Goal: Information Seeking & Learning: Check status

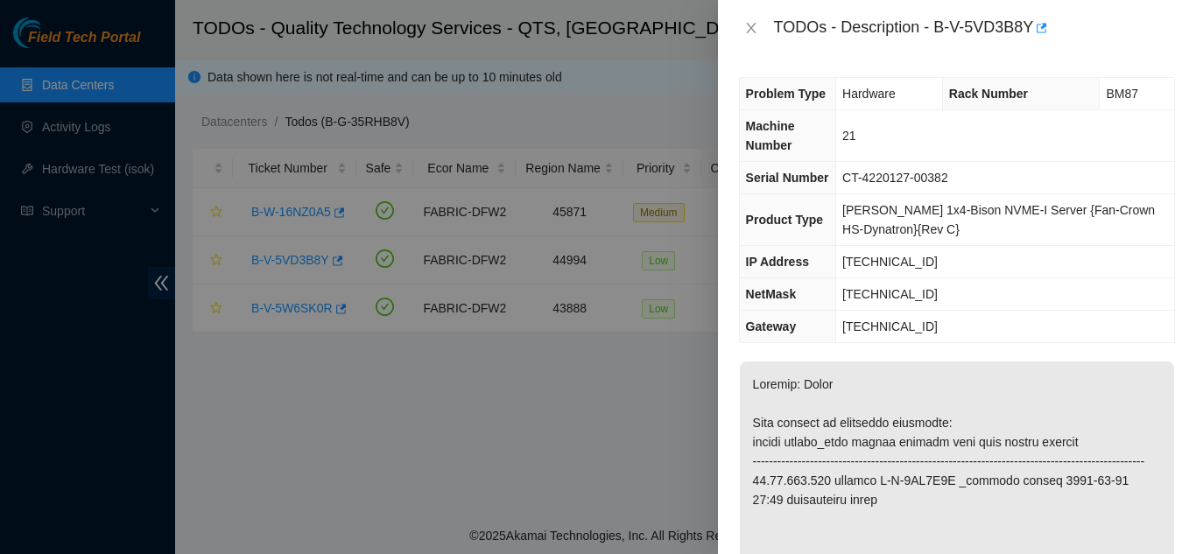
scroll to position [350, 0]
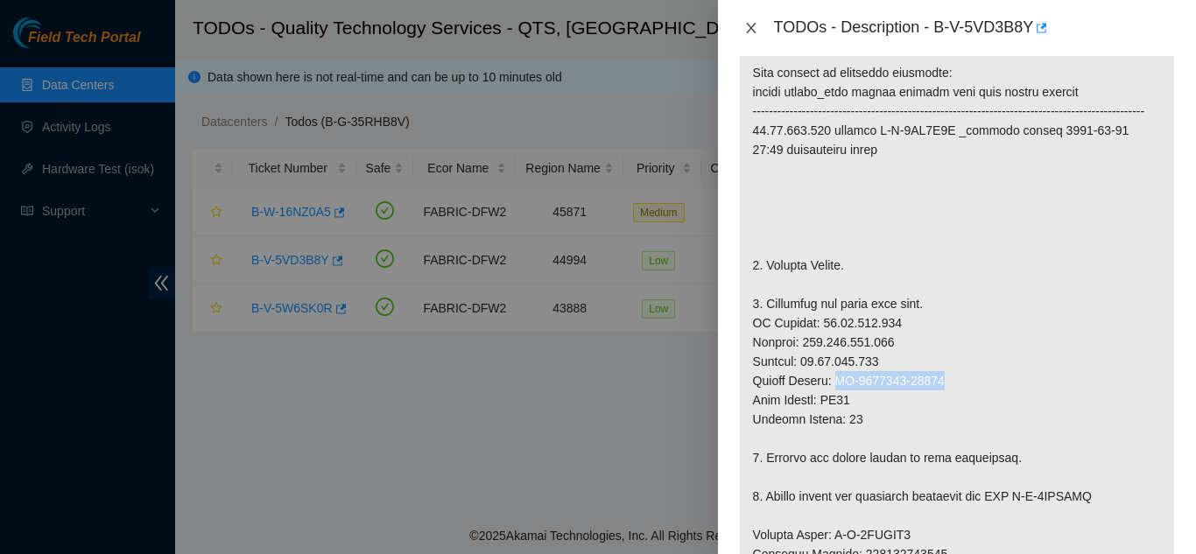
click at [747, 26] on icon "close" at bounding box center [751, 28] width 14 height 14
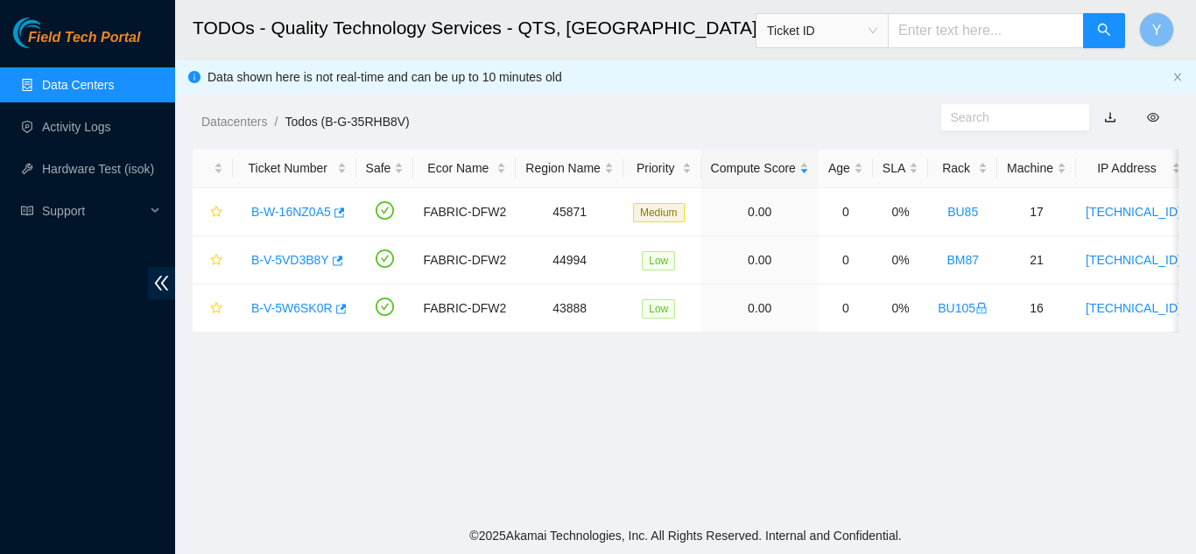
scroll to position [370, 0]
click at [74, 88] on link "Data Centers" at bounding box center [78, 85] width 72 height 14
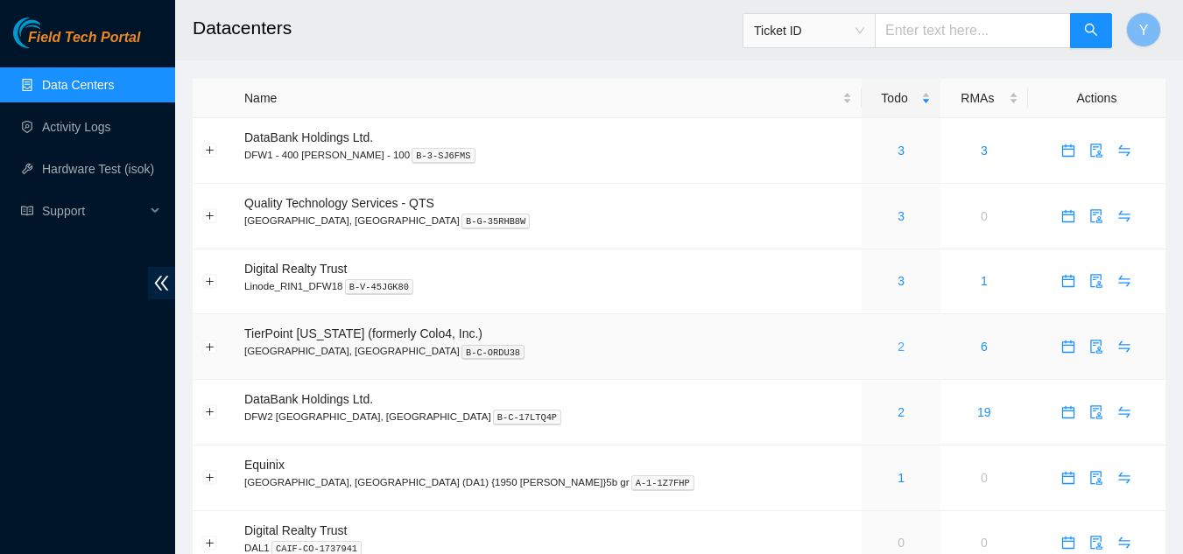
click at [898, 345] on link "2" at bounding box center [901, 347] width 7 height 14
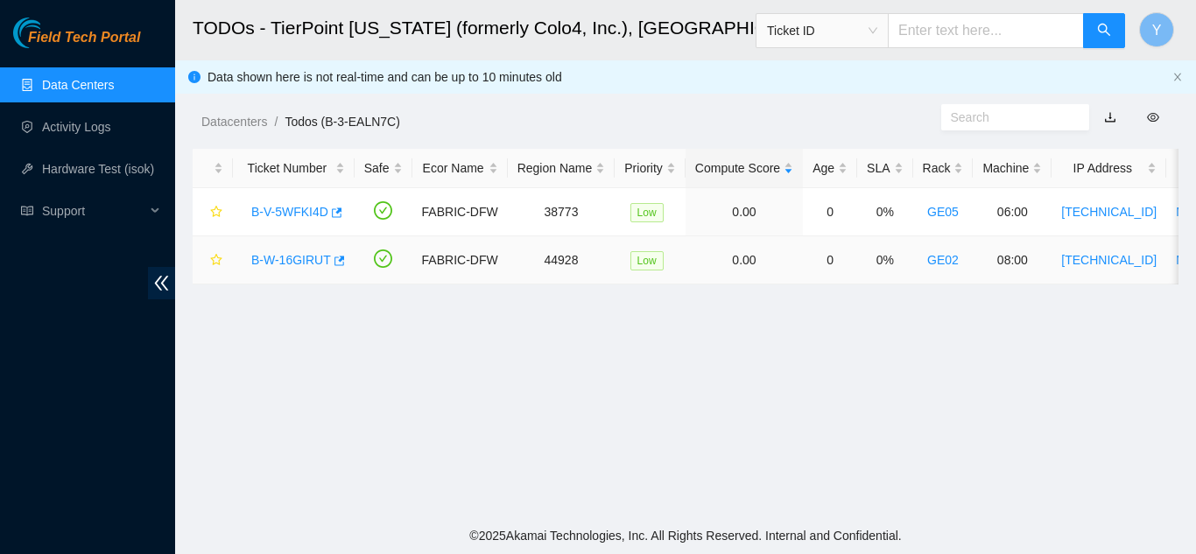
click at [288, 260] on link "B-W-16GIRUT" at bounding box center [291, 260] width 80 height 14
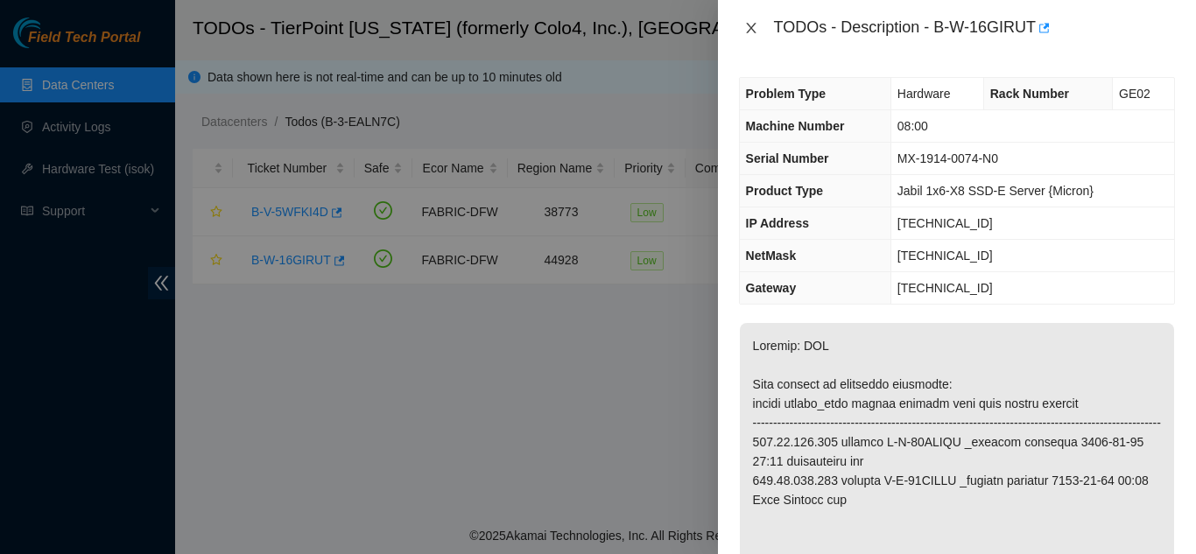
drag, startPoint x: 752, startPoint y: 29, endPoint x: 758, endPoint y: 40, distance: 12.5
click at [755, 37] on div "TODOs - Description - B-W-16GIRUT" at bounding box center [957, 28] width 436 height 28
click at [751, 29] on icon "close" at bounding box center [751, 28] width 10 height 11
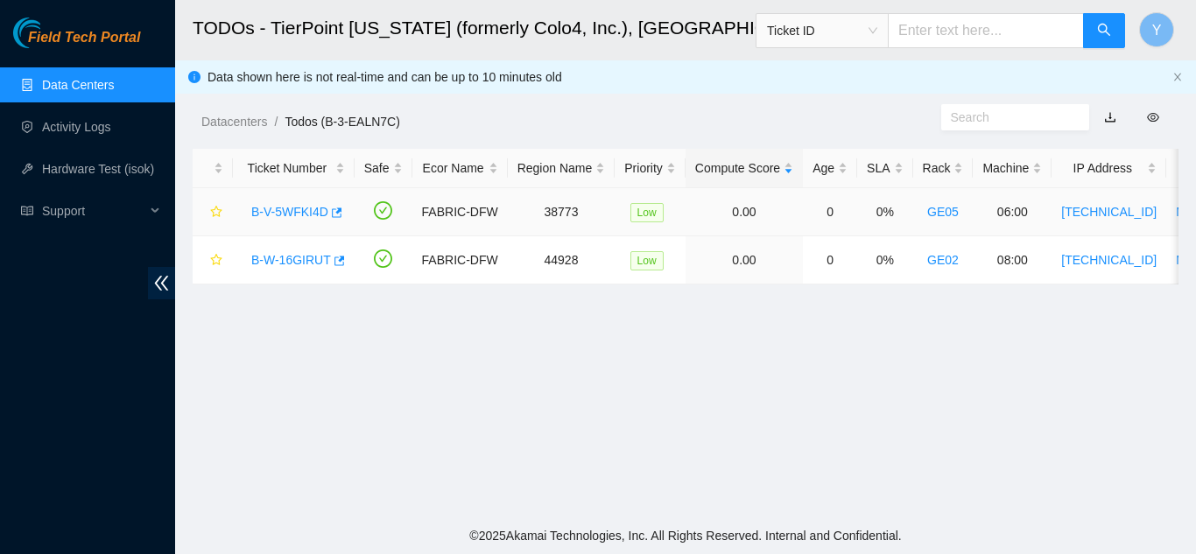
click at [303, 210] on link "B-V-5WFKI4D" at bounding box center [289, 212] width 77 height 14
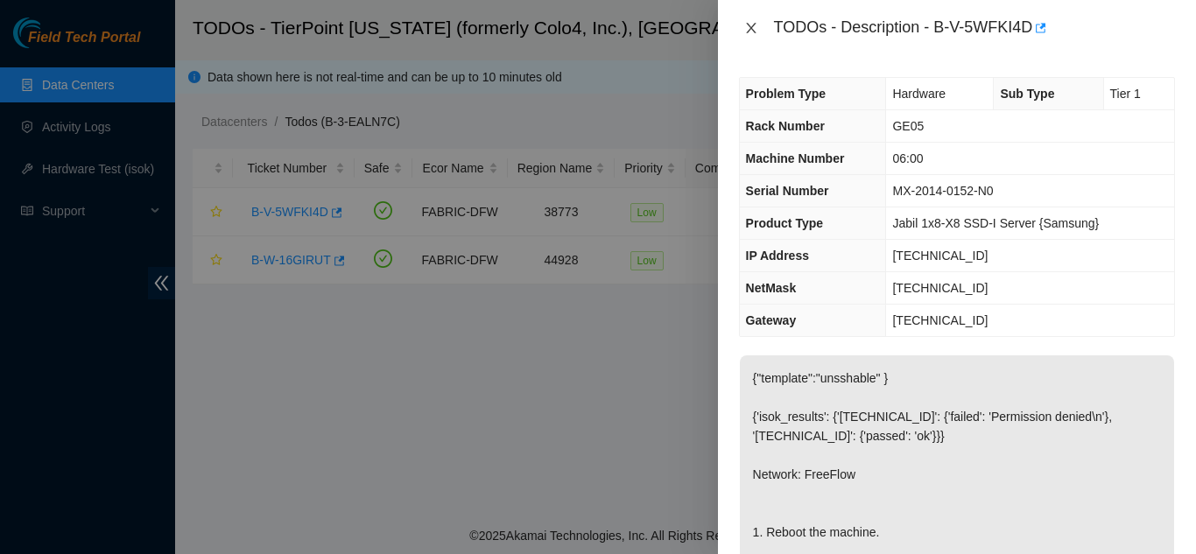
click at [752, 29] on icon "close" at bounding box center [751, 28] width 10 height 11
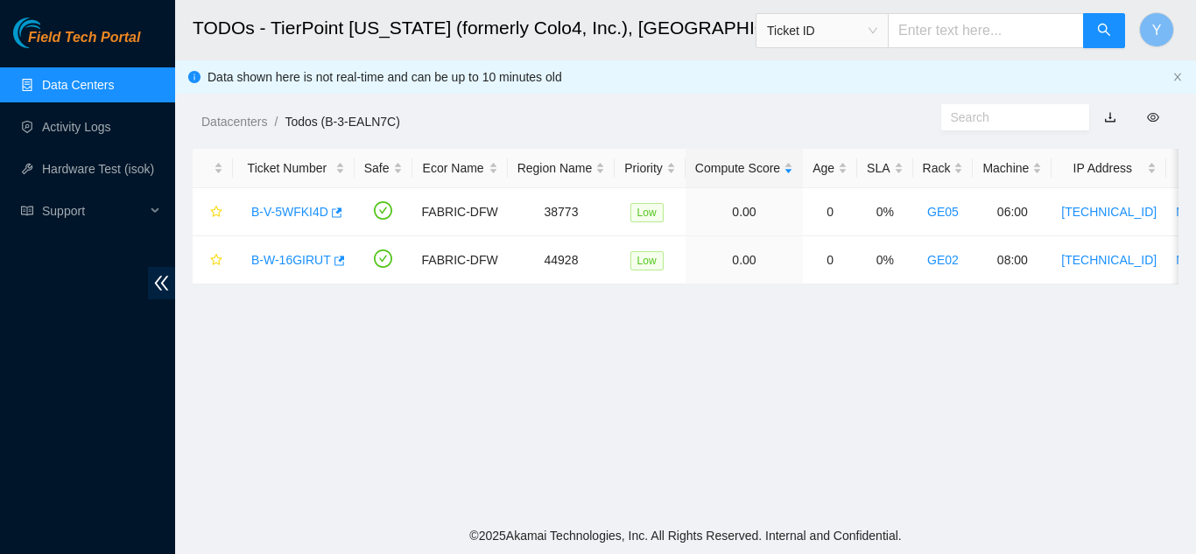
click at [86, 88] on link "Data Centers" at bounding box center [78, 85] width 72 height 14
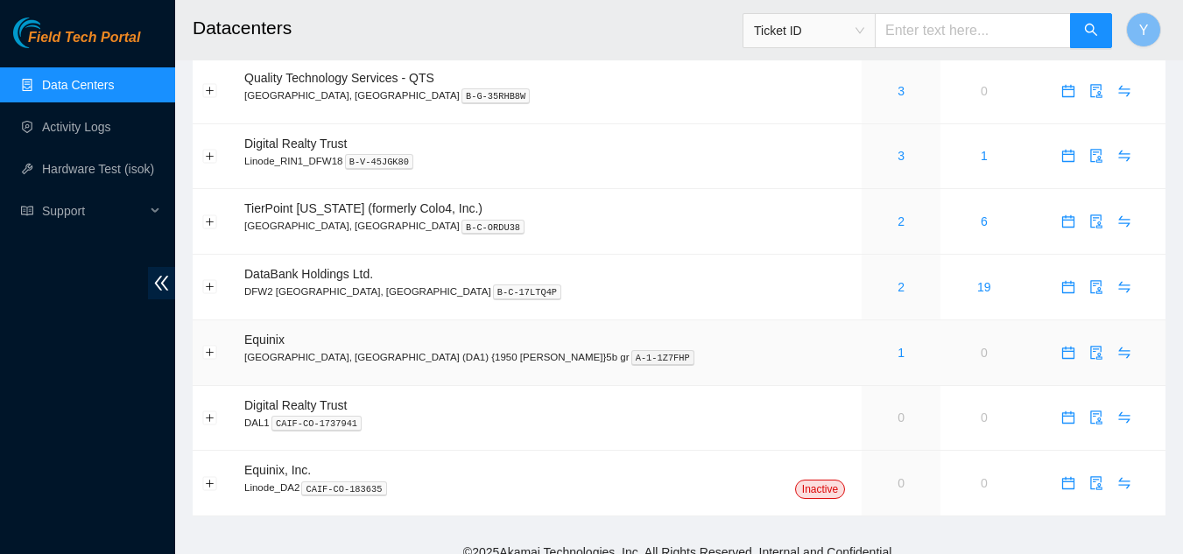
scroll to position [142, 0]
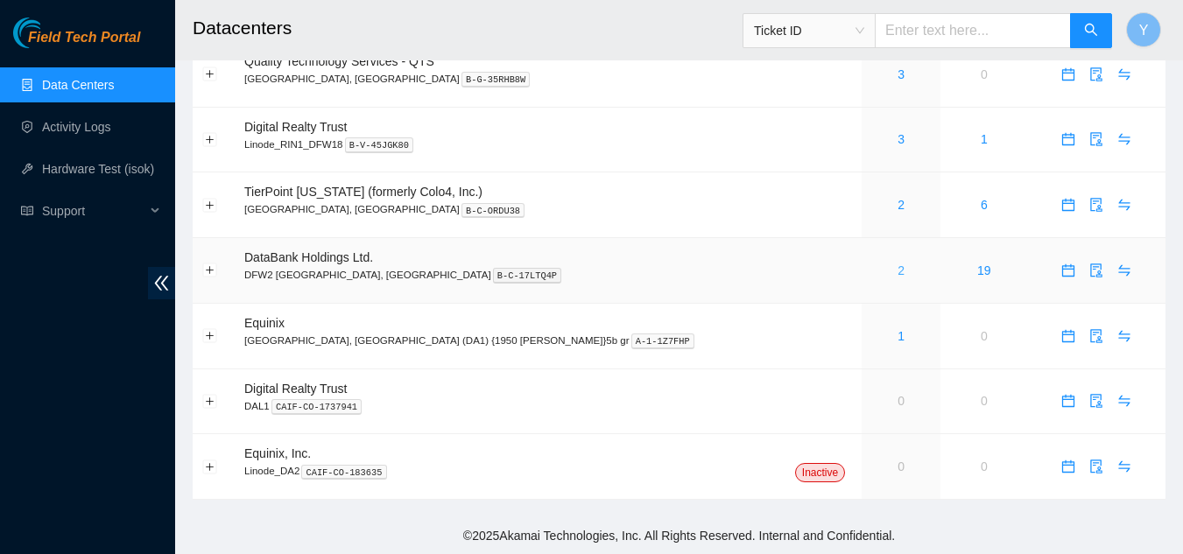
click at [898, 272] on link "2" at bounding box center [901, 271] width 7 height 14
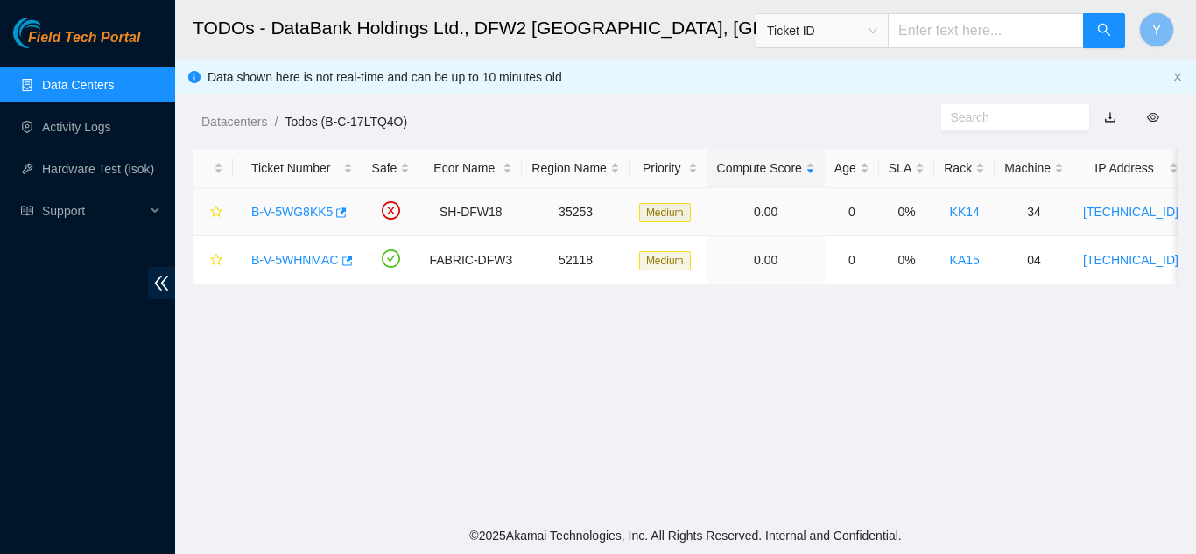
click at [274, 211] on link "B-V-5WG8KK5" at bounding box center [291, 212] width 81 height 14
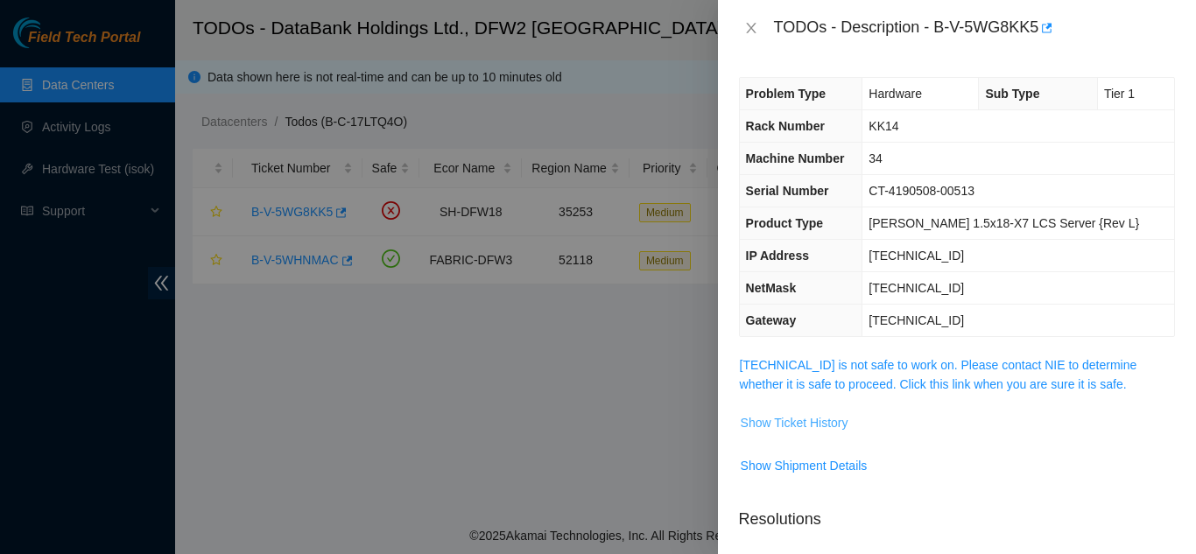
click at [791, 425] on span "Show Ticket History" at bounding box center [795, 422] width 108 height 19
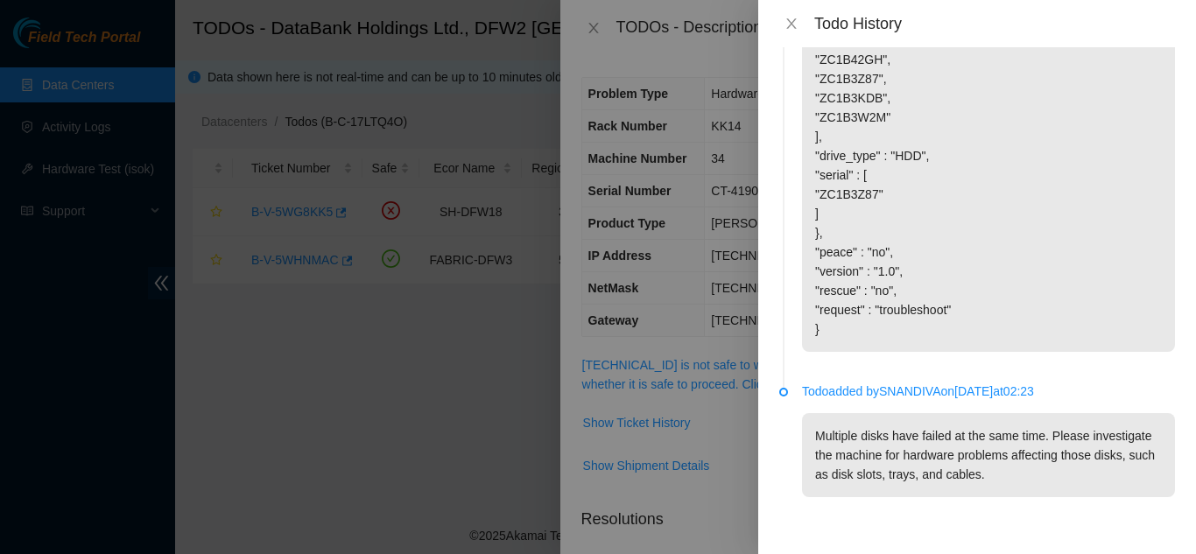
scroll to position [1031, 0]
click at [787, 25] on icon "close" at bounding box center [792, 24] width 14 height 14
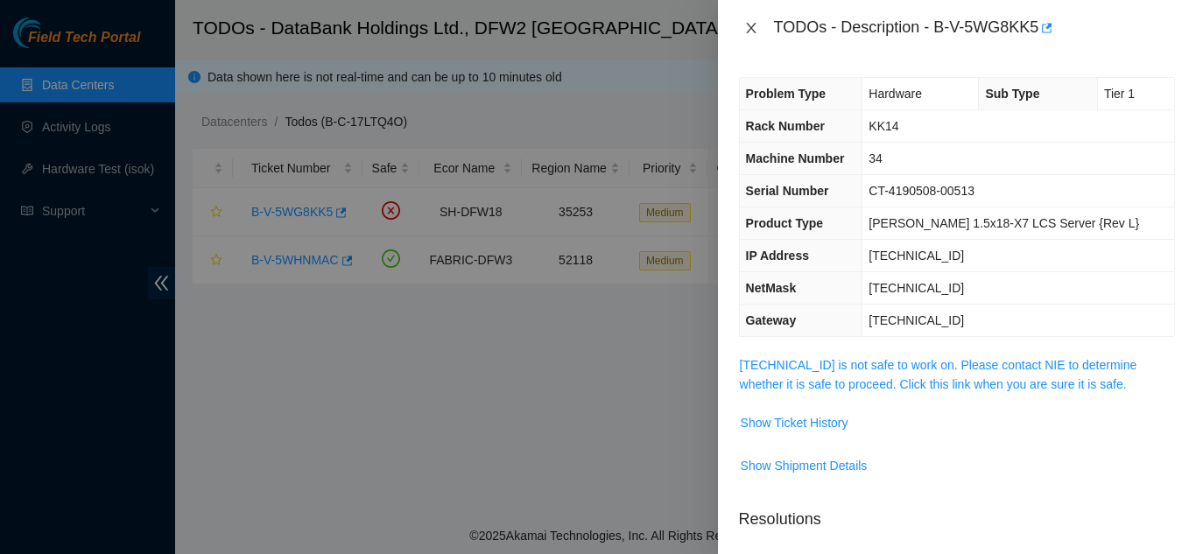
drag, startPoint x: 751, startPoint y: 23, endPoint x: 760, endPoint y: 24, distance: 9.7
click at [752, 23] on icon "close" at bounding box center [751, 28] width 14 height 14
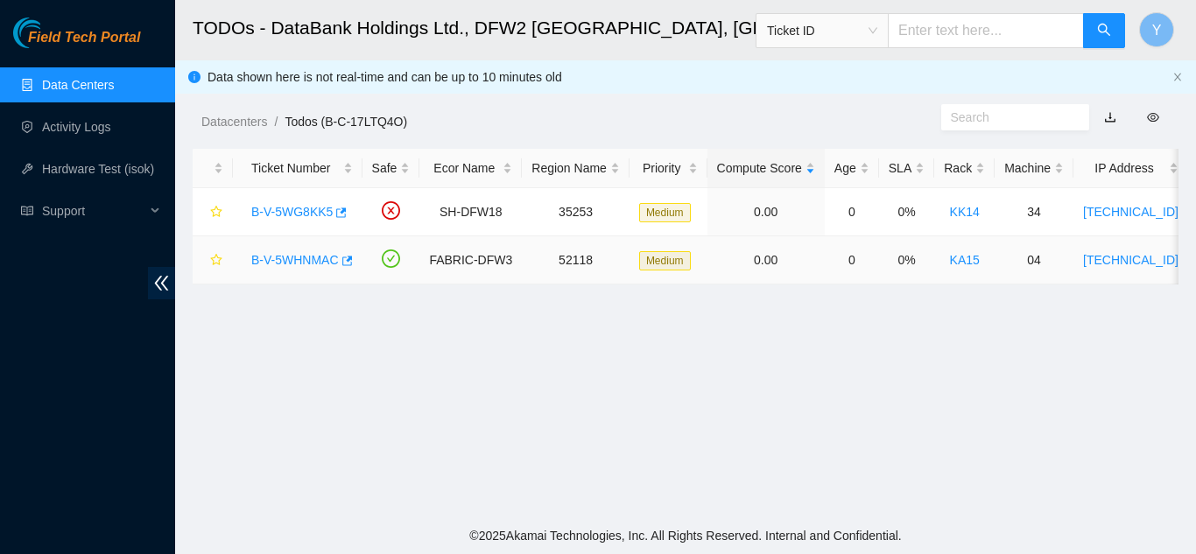
click at [286, 258] on link "B-V-5WHNMAC" at bounding box center [295, 260] width 88 height 14
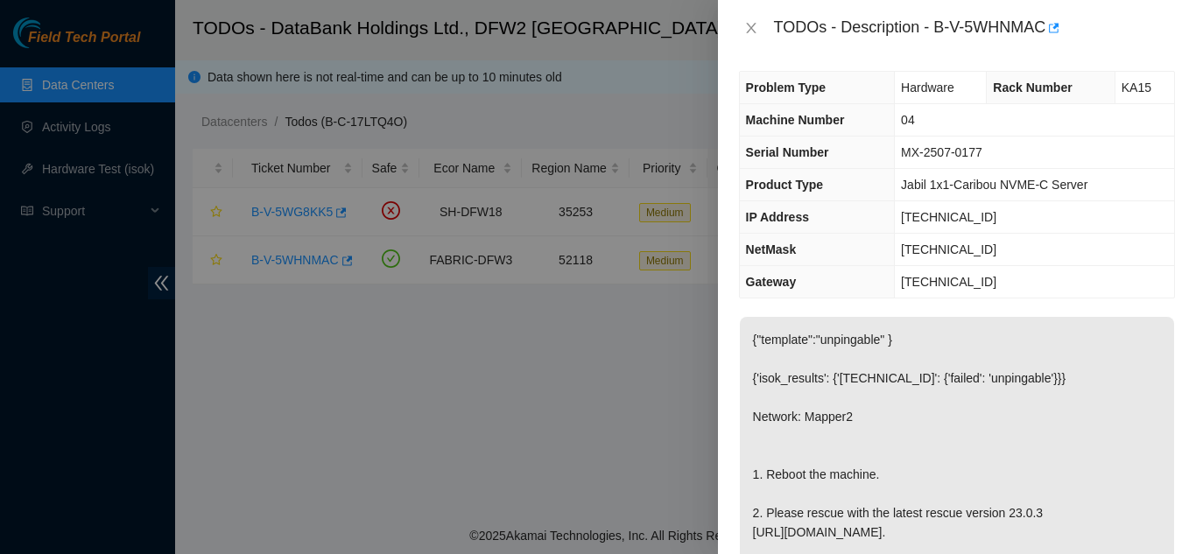
scroll to position [0, 0]
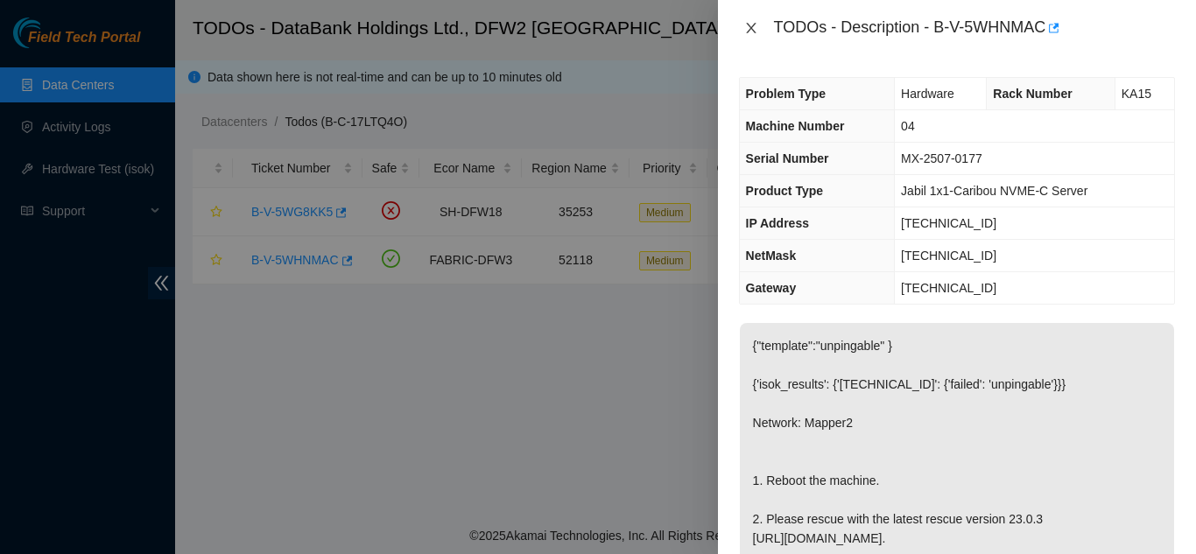
click at [752, 28] on icon "close" at bounding box center [751, 28] width 14 height 14
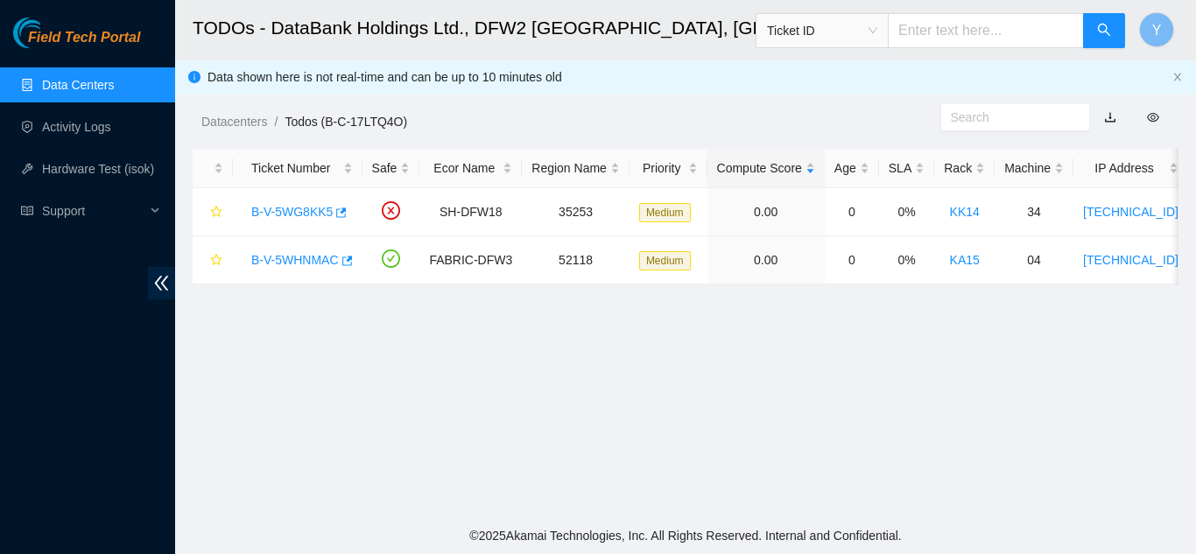
click at [95, 82] on link "Data Centers" at bounding box center [78, 85] width 72 height 14
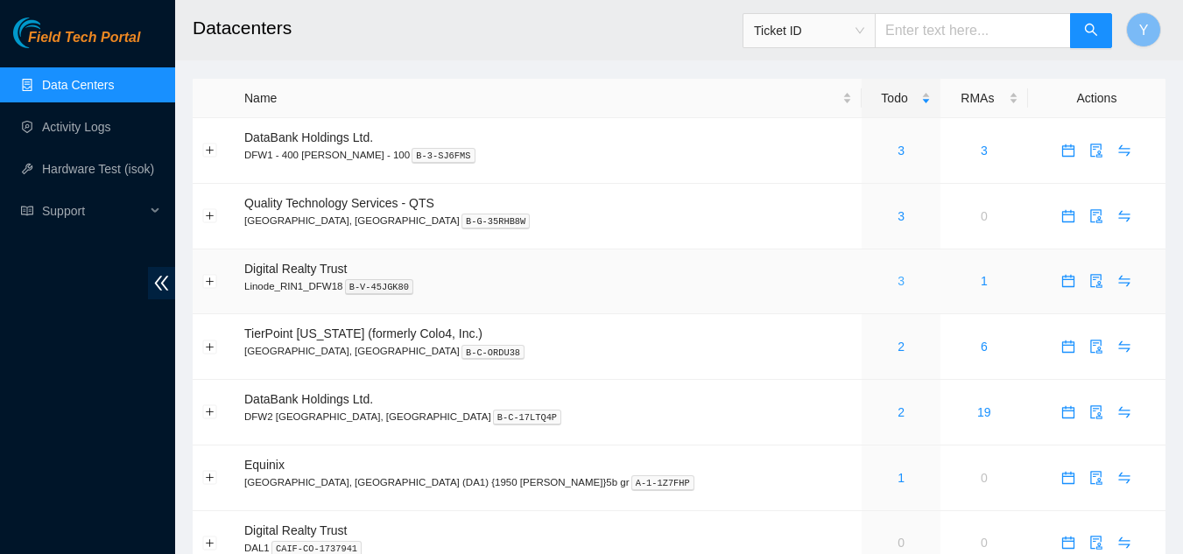
click at [898, 282] on link "3" at bounding box center [901, 281] width 7 height 14
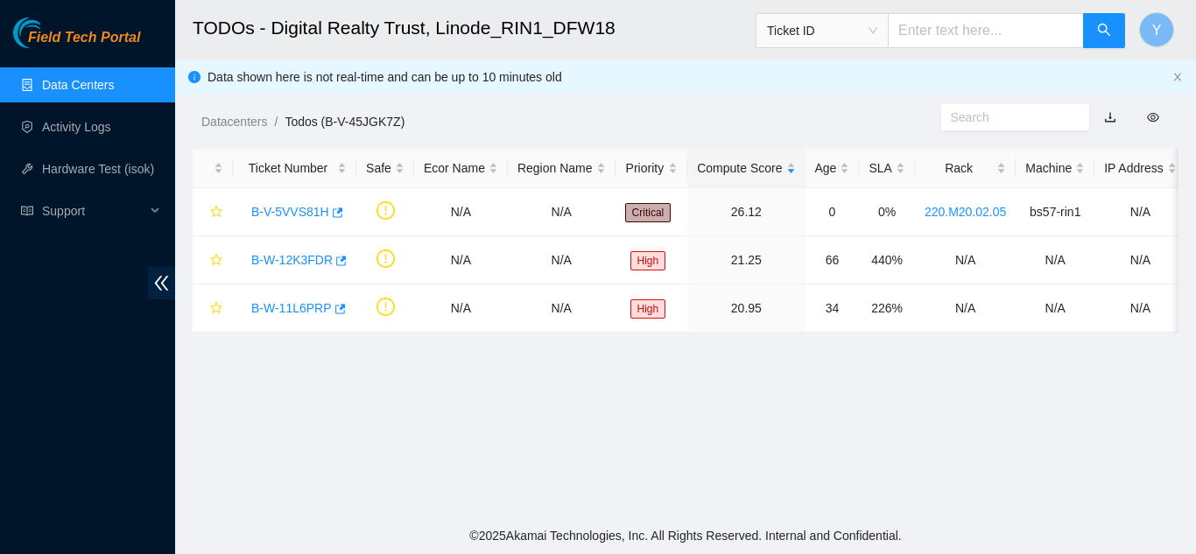
click at [91, 86] on link "Data Centers" at bounding box center [78, 85] width 72 height 14
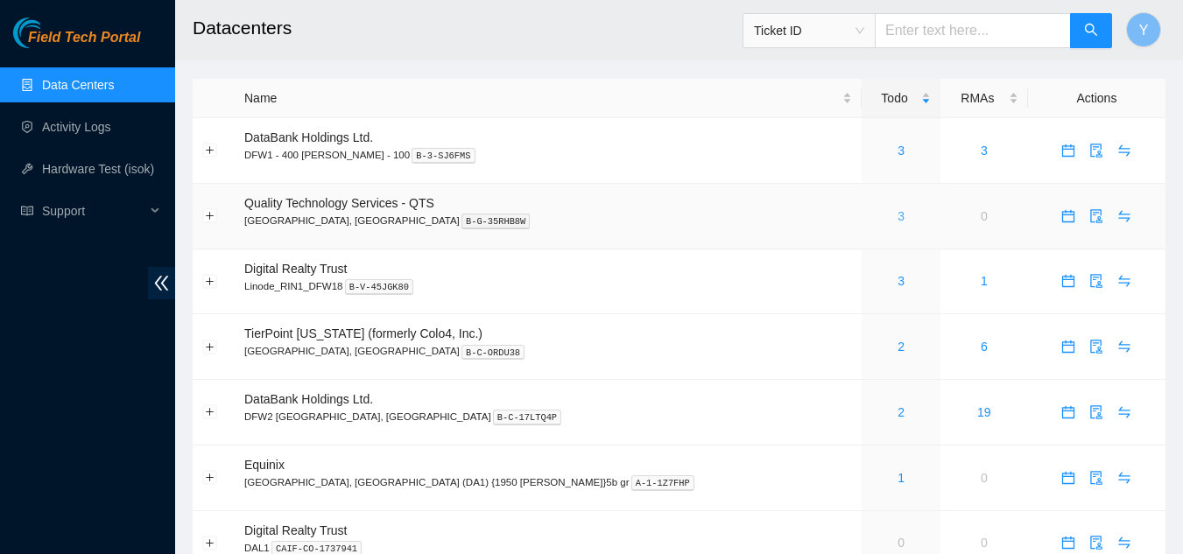
click at [898, 217] on link "3" at bounding box center [901, 216] width 7 height 14
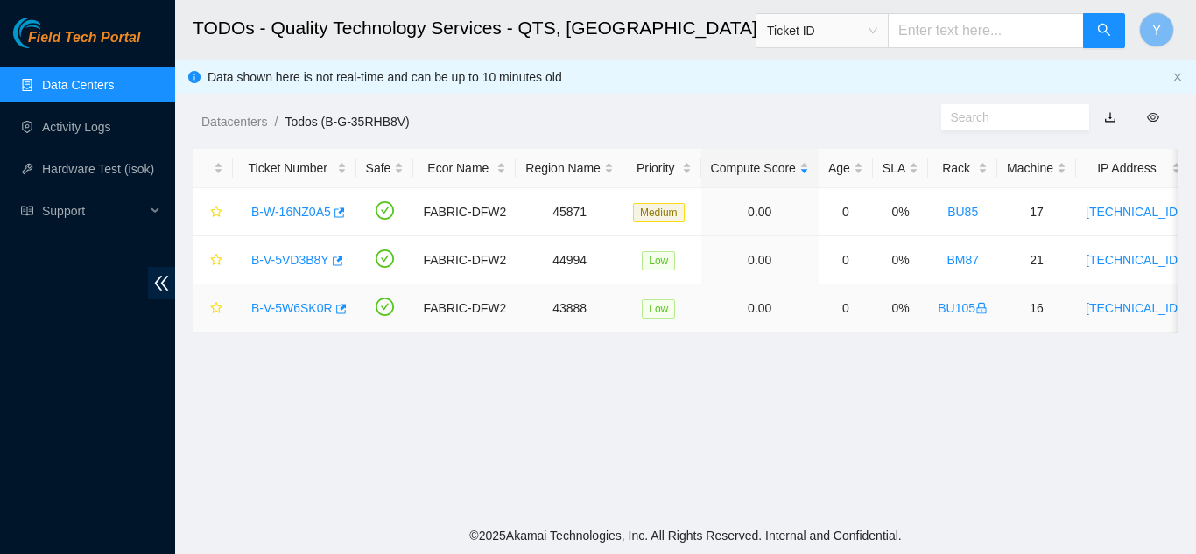
click at [295, 305] on link "B-V-5W6SK0R" at bounding box center [291, 308] width 81 height 14
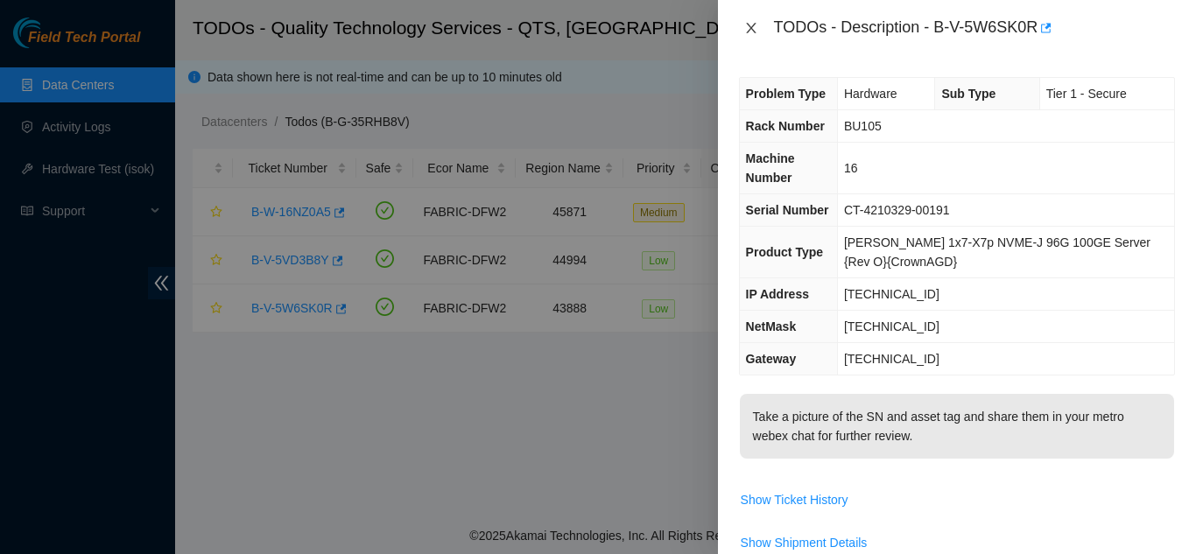
click at [754, 29] on icon "close" at bounding box center [751, 28] width 14 height 14
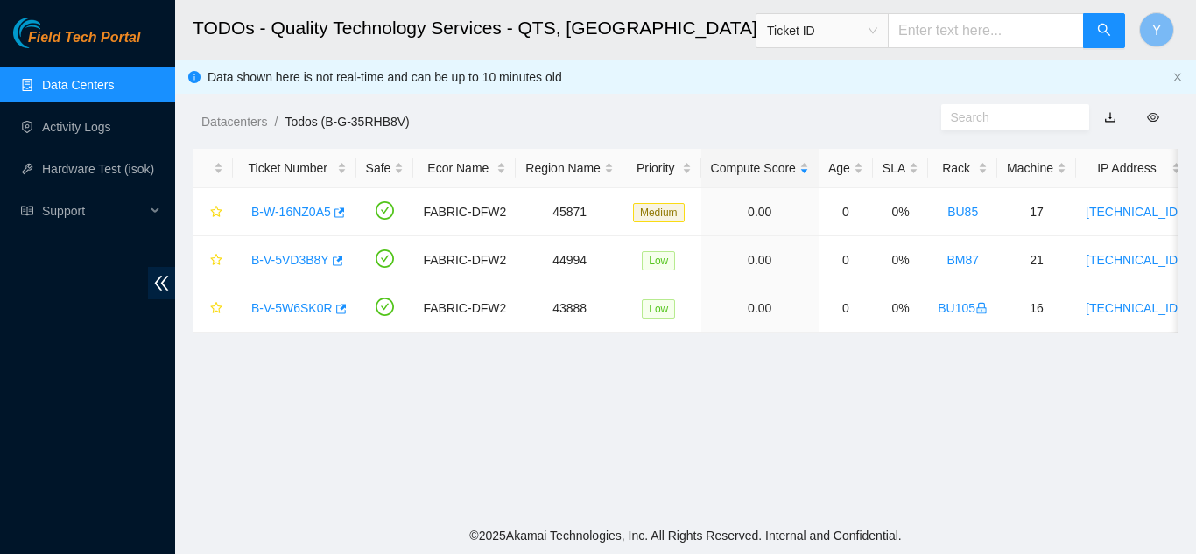
click at [49, 81] on link "Data Centers" at bounding box center [78, 85] width 72 height 14
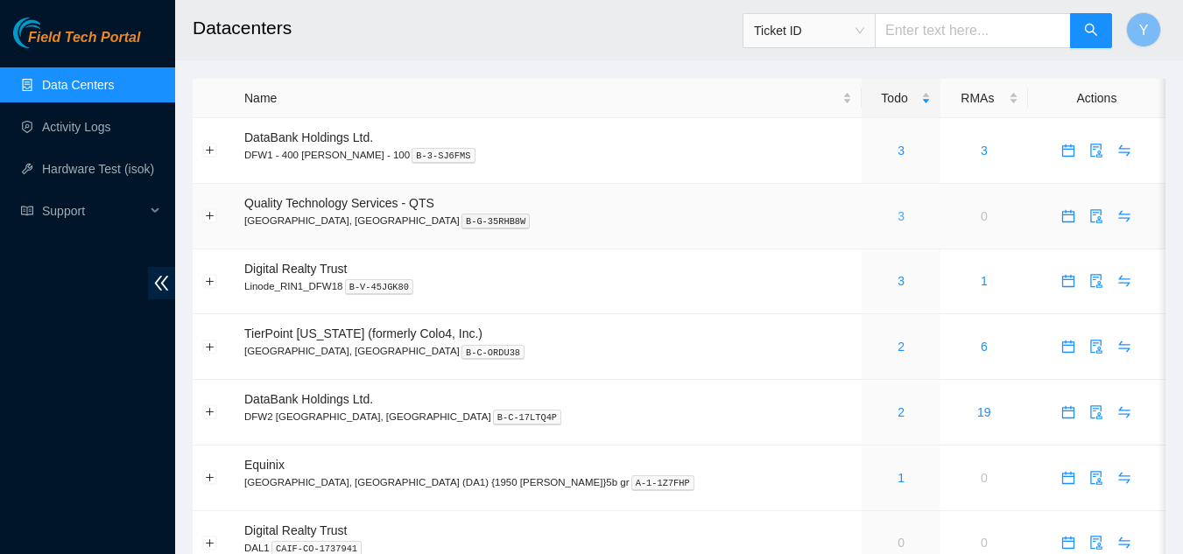
click at [898, 219] on link "3" at bounding box center [901, 216] width 7 height 14
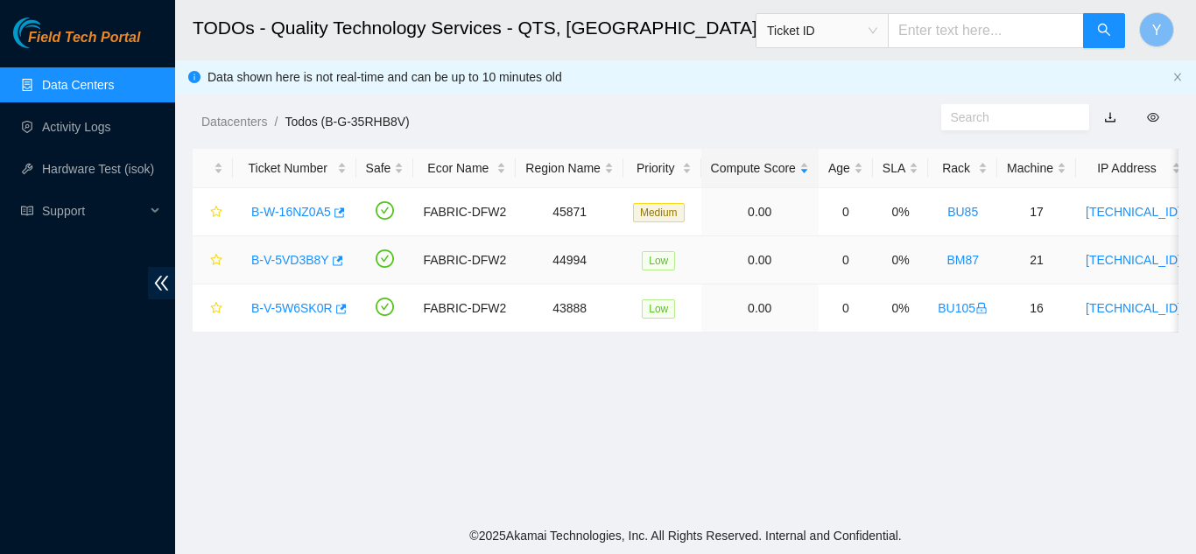
click at [300, 261] on link "B-V-5VD3B8Y" at bounding box center [290, 260] width 78 height 14
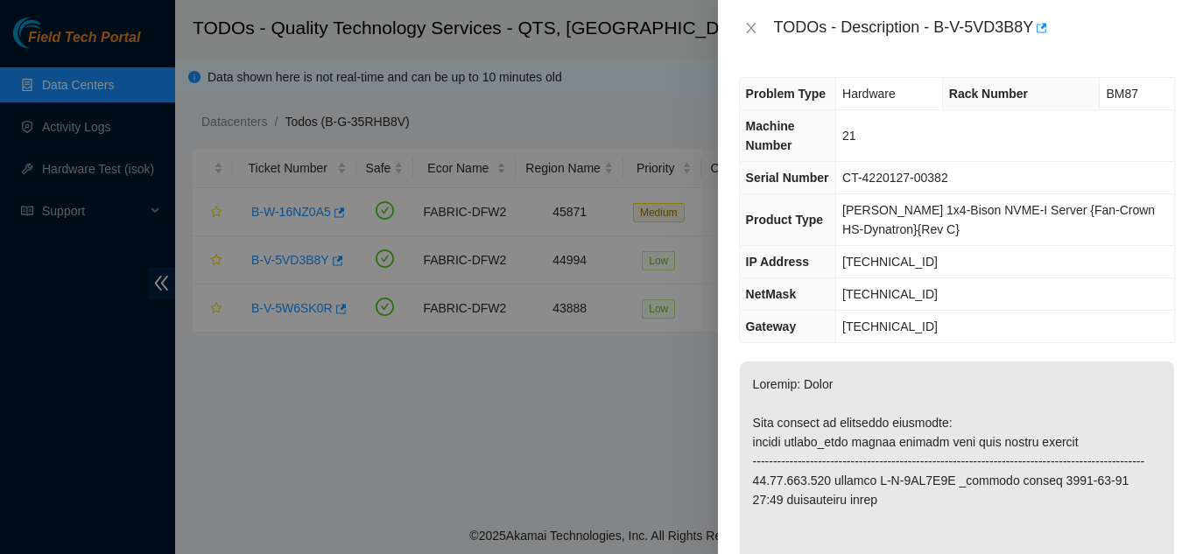
click at [1083, 328] on td "[TECHNICAL_ID]" at bounding box center [1005, 327] width 338 height 32
